Goal: Task Accomplishment & Management: Manage account settings

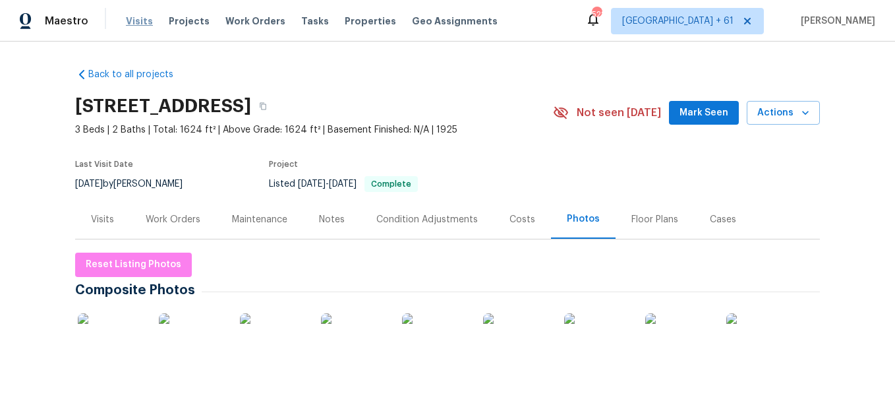
click at [142, 25] on span "Visits" at bounding box center [139, 21] width 27 height 13
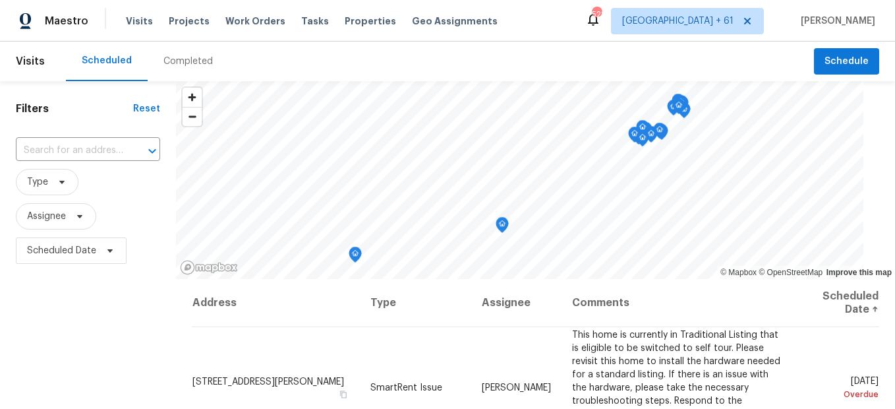
click at [189, 61] on div "Completed" at bounding box center [187, 61] width 49 height 13
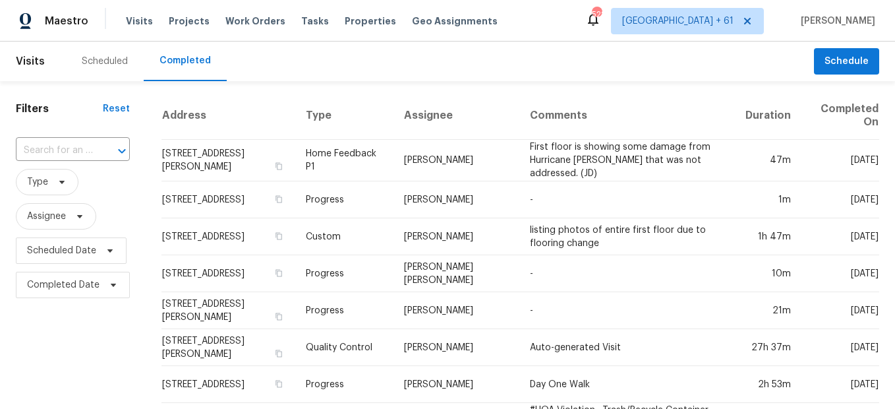
click at [109, 147] on div at bounding box center [113, 151] width 34 height 18
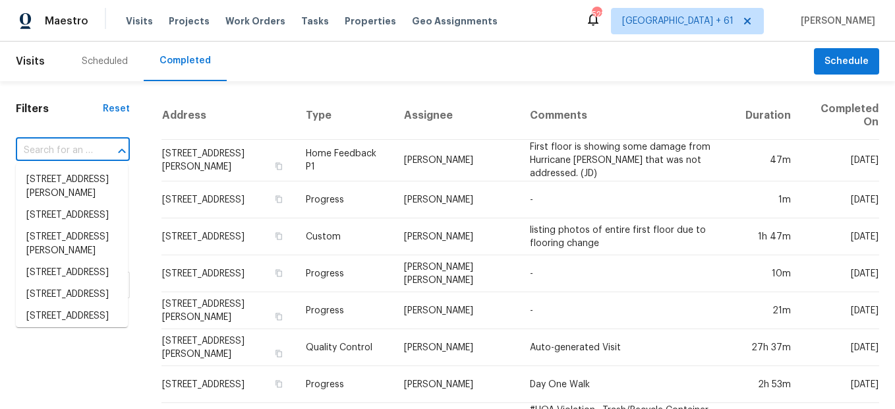
paste input "[STREET_ADDRESS]"
type input "[STREET_ADDRESS]"
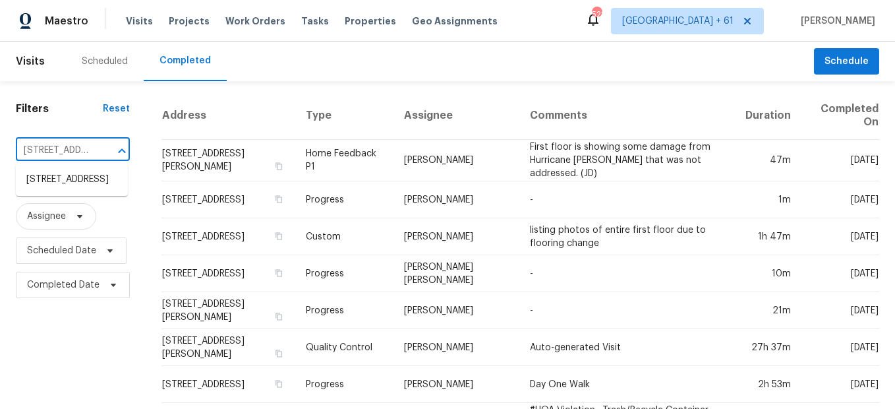
scroll to position [0, 88]
click at [78, 184] on li "[STREET_ADDRESS]" at bounding box center [72, 180] width 112 height 22
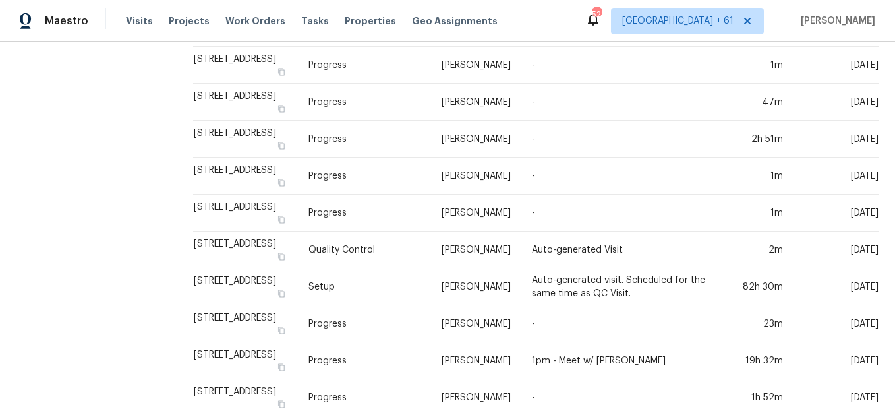
scroll to position [330, 0]
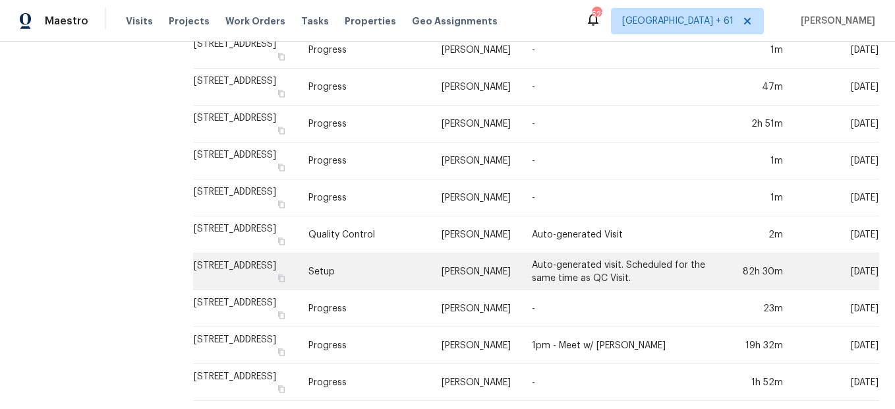
click at [328, 274] on td "Setup" at bounding box center [364, 271] width 133 height 37
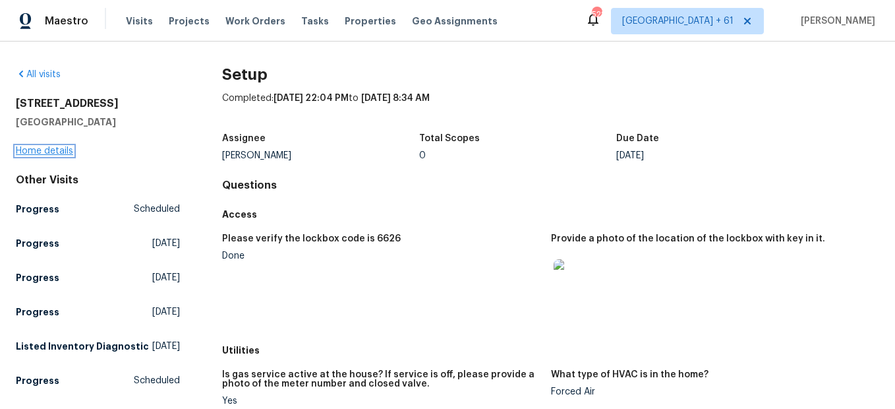
click at [55, 153] on link "Home details" at bounding box center [44, 150] width 57 height 9
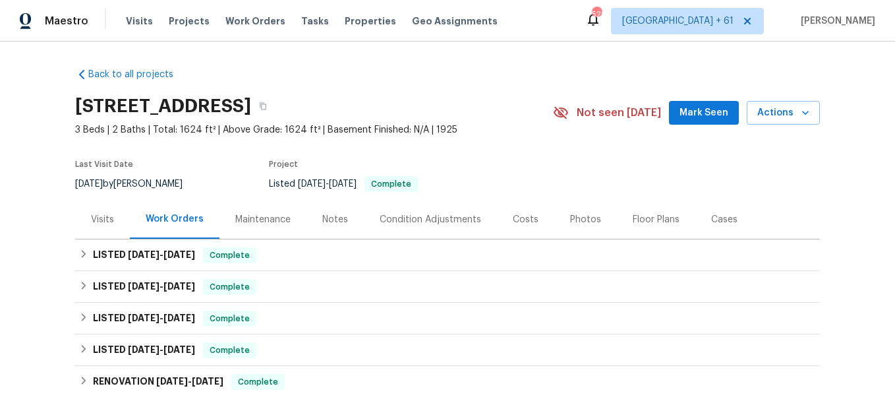
click at [554, 224] on div "Photos" at bounding box center [585, 219] width 63 height 39
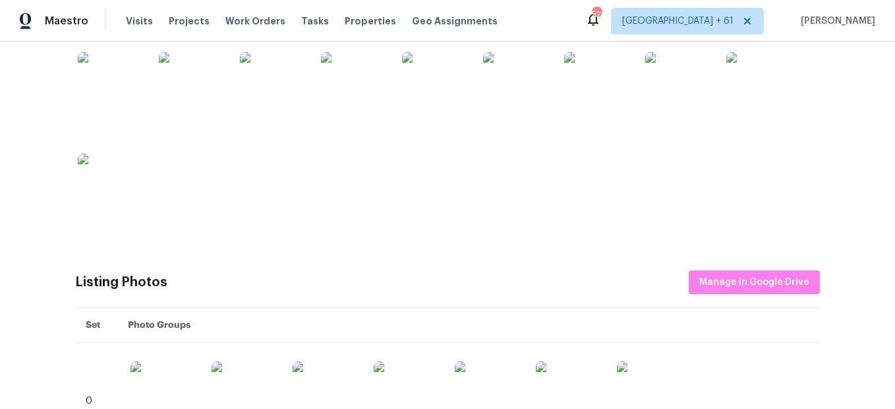
scroll to position [461, 0]
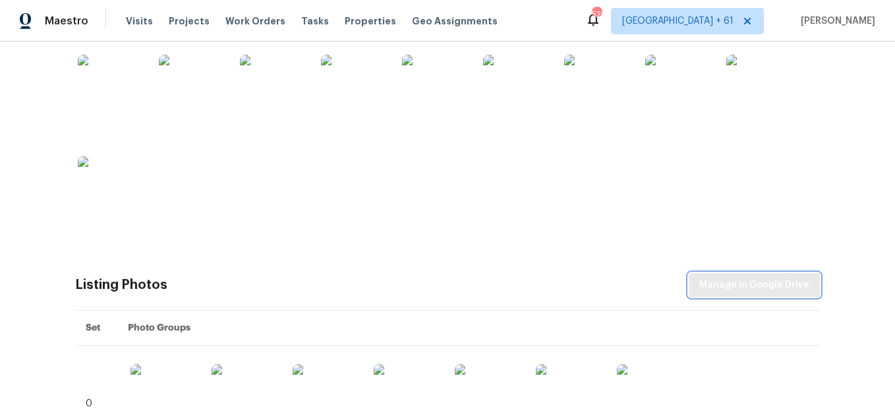
click at [760, 282] on span "Manage in Google Drive" at bounding box center [754, 285] width 110 height 16
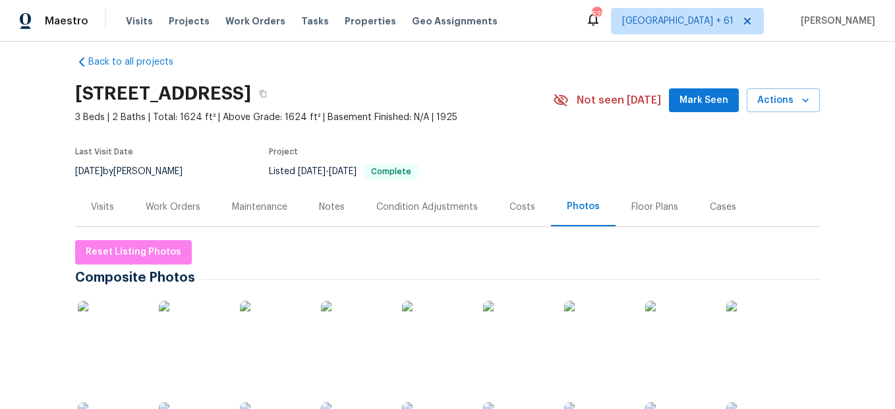
scroll to position [0, 0]
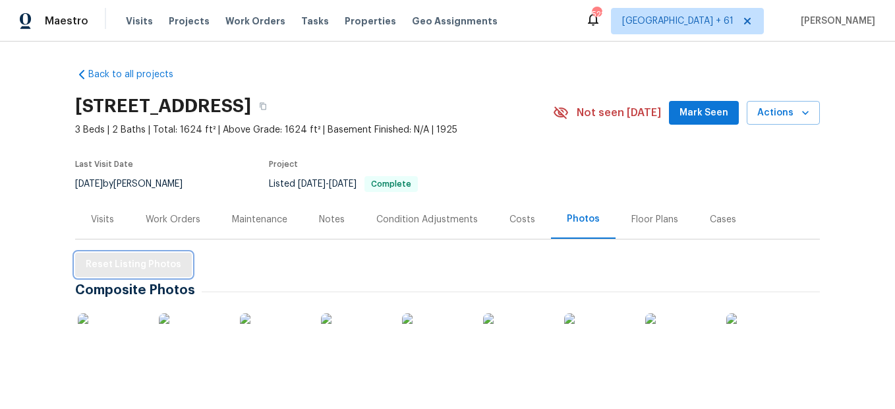
click at [142, 262] on span "Reset Listing Photos" at bounding box center [134, 264] width 96 height 16
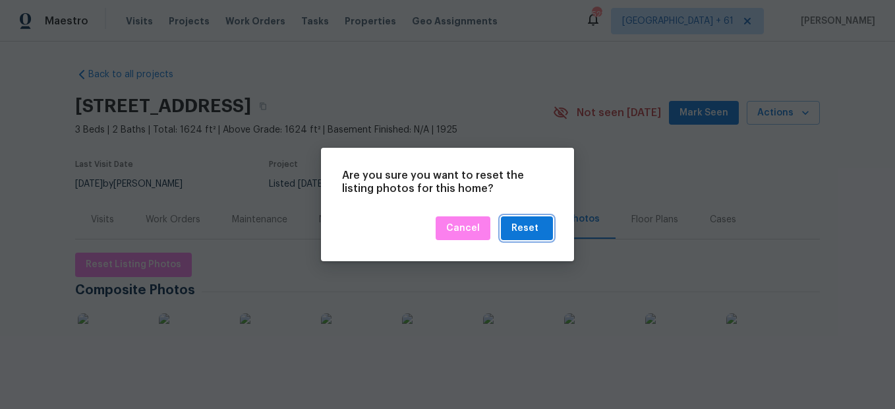
click at [520, 231] on div "Reset" at bounding box center [525, 228] width 27 height 16
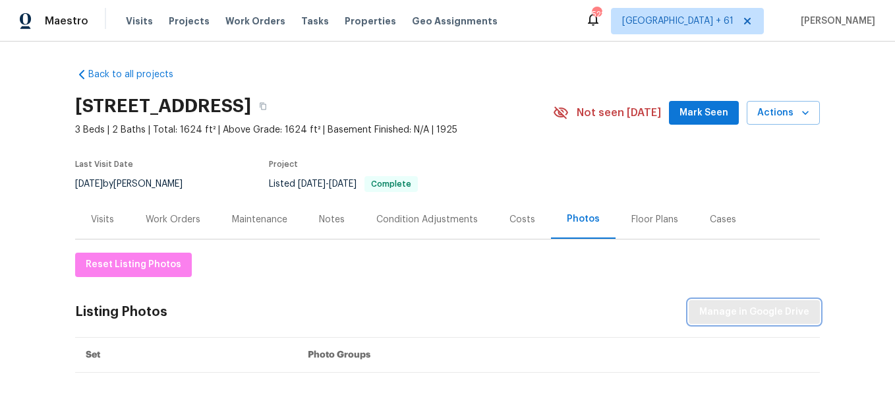
click at [772, 307] on span "Manage in Google Drive" at bounding box center [754, 312] width 110 height 16
